Goal: Information Seeking & Learning: Learn about a topic

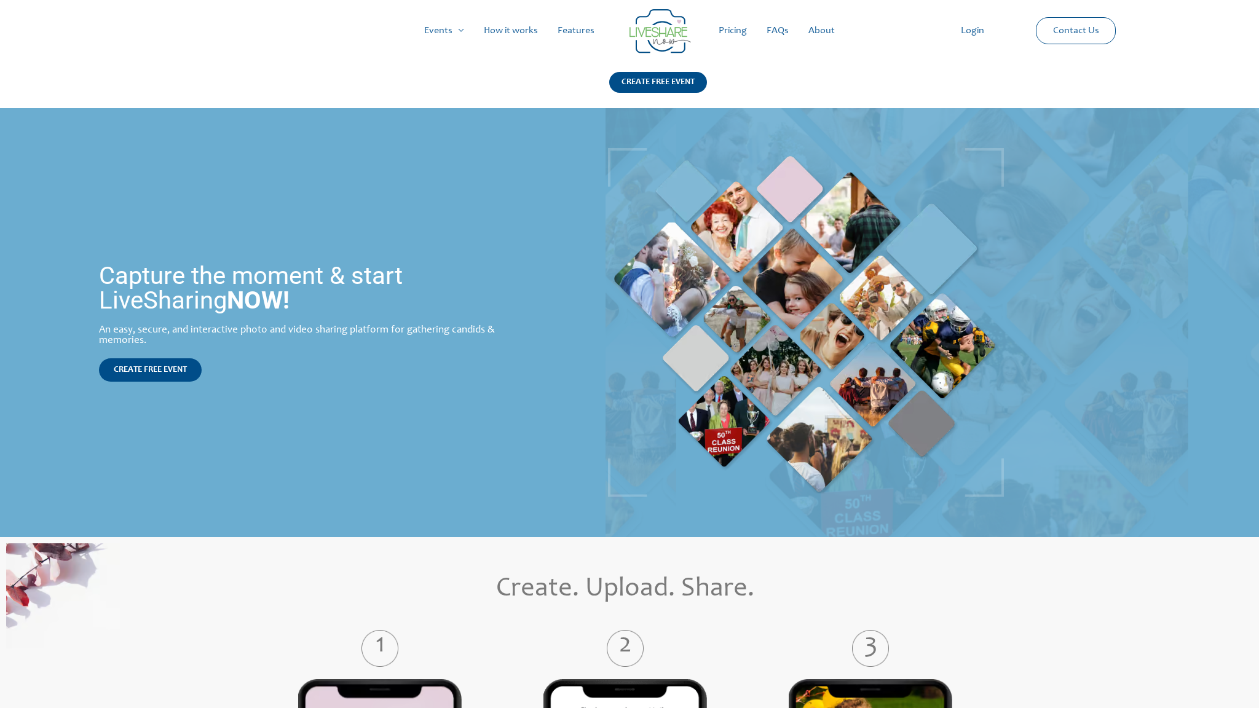
scroll to position [1756, 0]
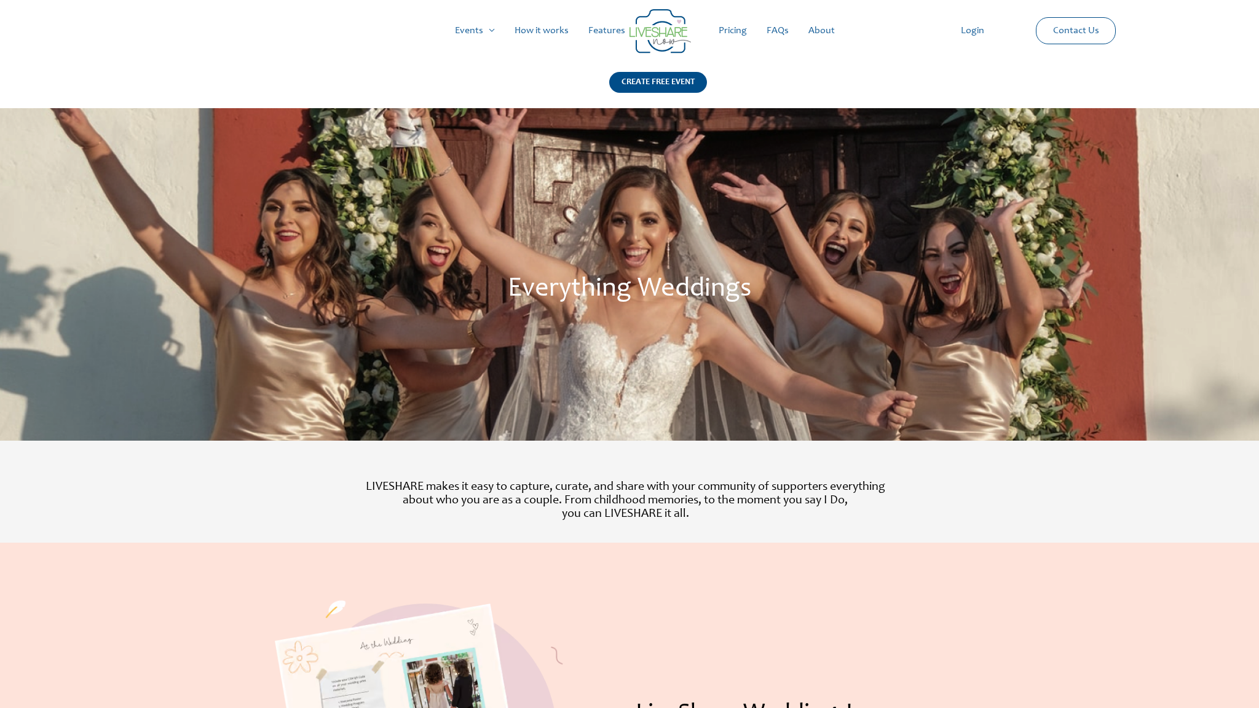
scroll to position [811, 0]
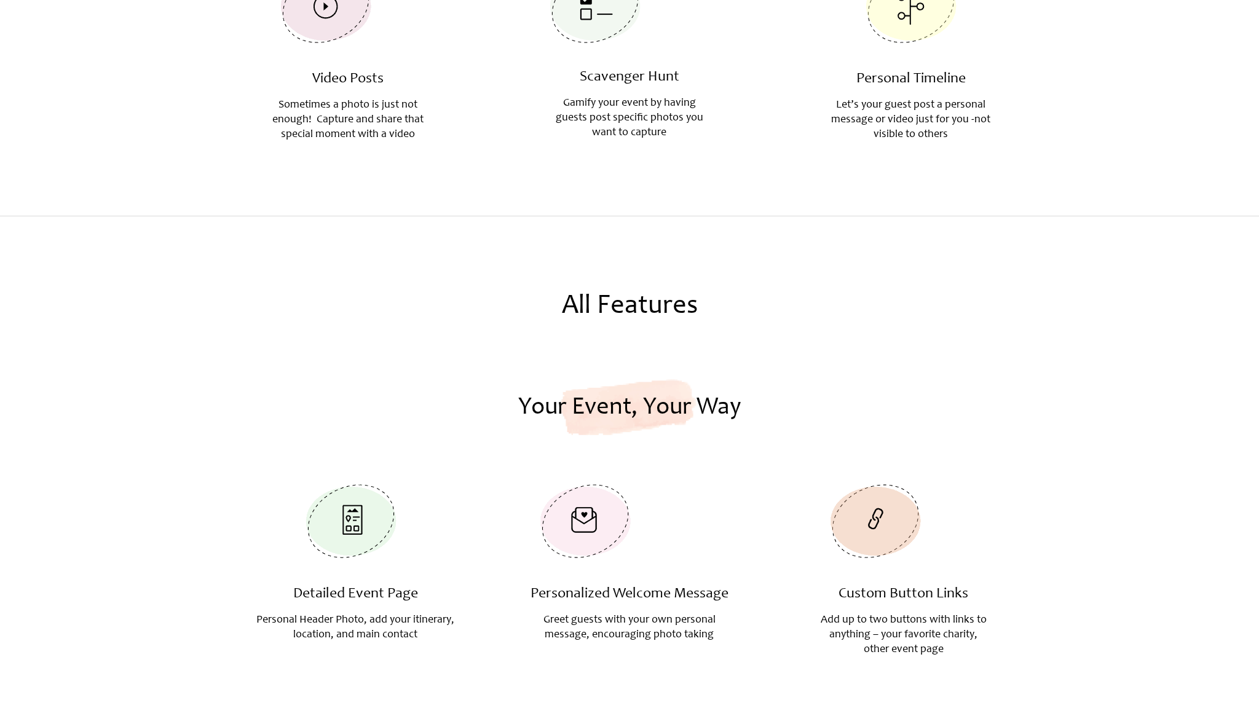
scroll to position [1364, 0]
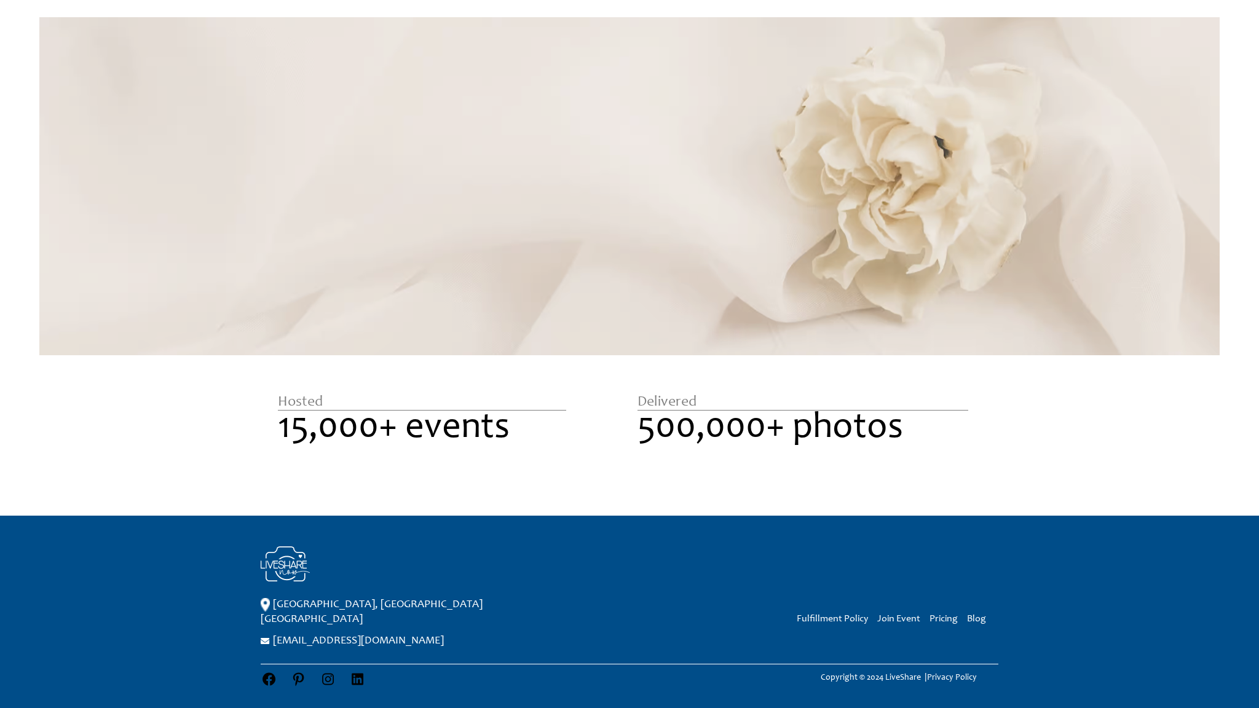
scroll to position [1007, 0]
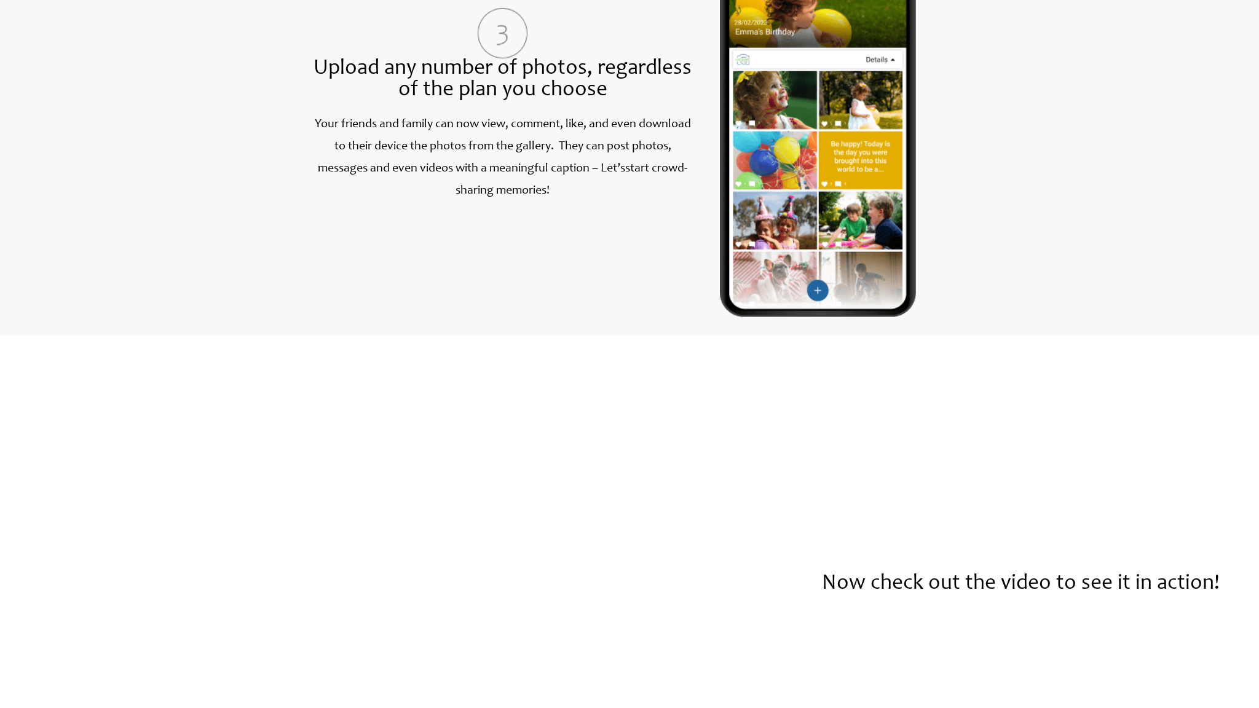
scroll to position [1662, 0]
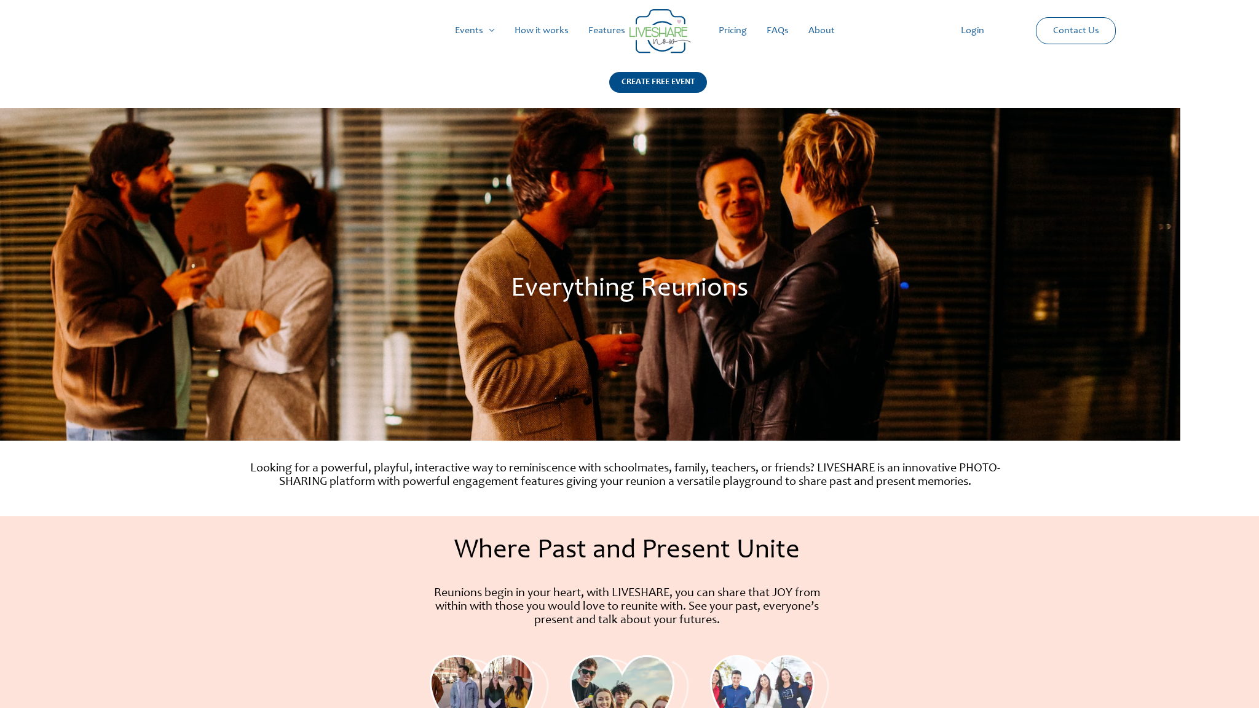
scroll to position [836, 0]
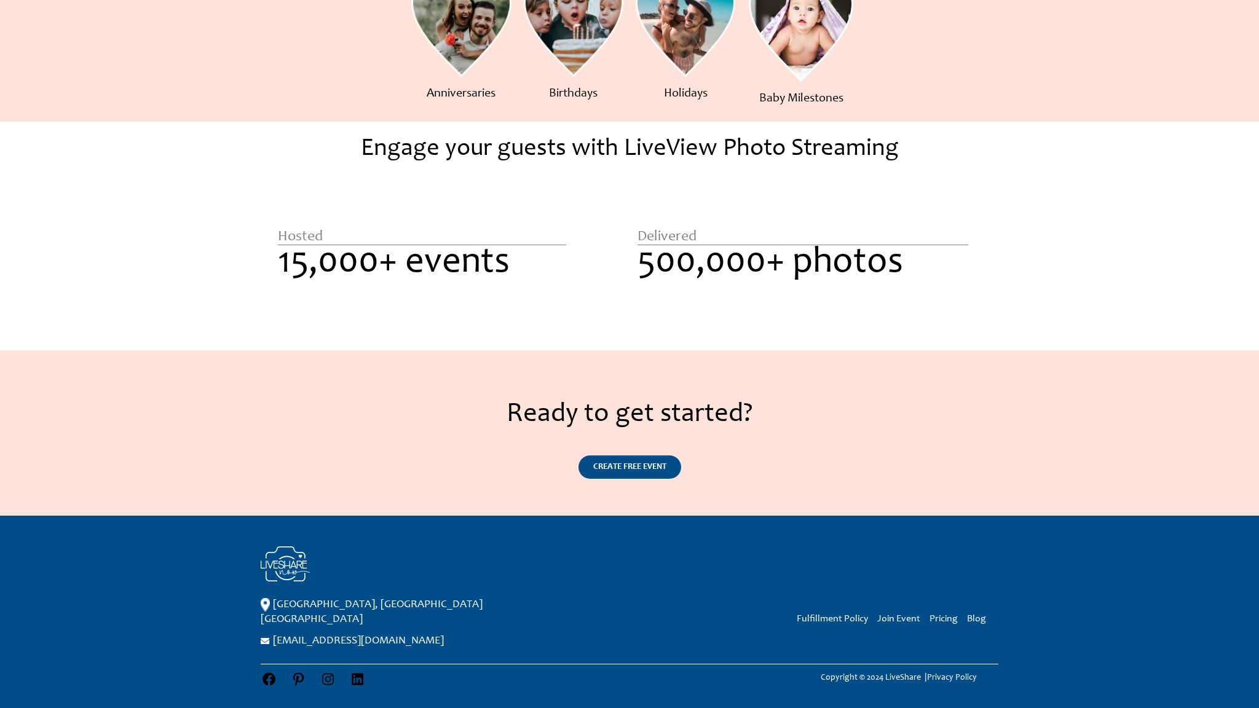
scroll to position [682, 0]
